Goal: Information Seeking & Learning: Check status

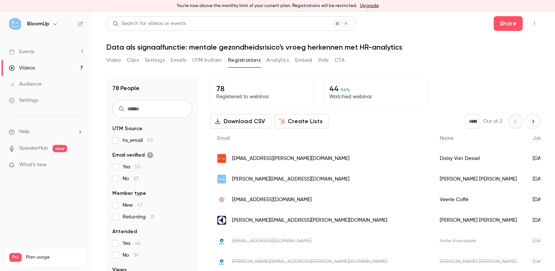
click at [114, 59] on button "Video" at bounding box center [113, 60] width 14 height 12
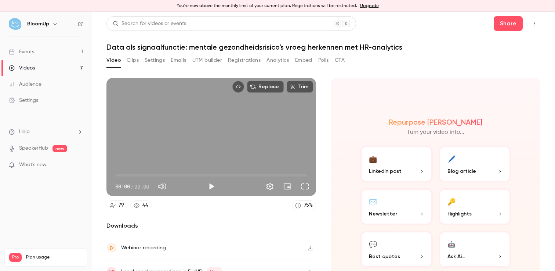
click at [231, 61] on button "Registrations" at bounding box center [244, 60] width 33 height 12
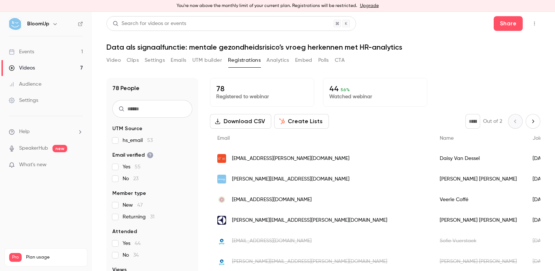
click at [53, 53] on link "Events 1" at bounding box center [46, 52] width 92 height 16
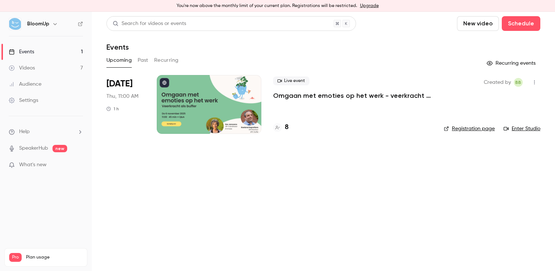
click at [142, 61] on button "Past" at bounding box center [143, 60] width 11 height 12
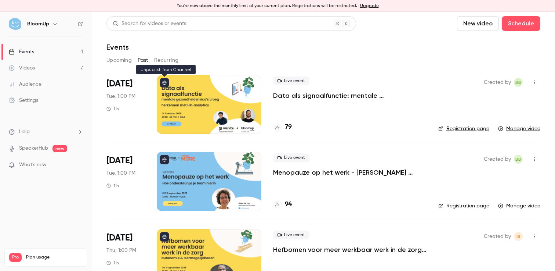
click at [163, 81] on icon at bounding box center [164, 82] width 4 height 4
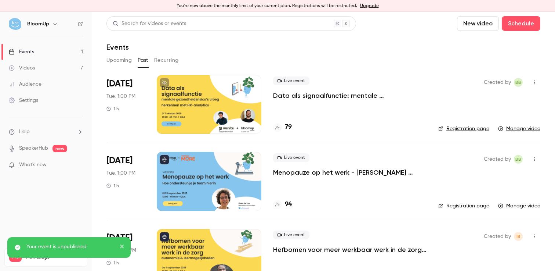
click at [46, 50] on link "Events 1" at bounding box center [46, 52] width 92 height 16
